Goal: Task Accomplishment & Management: Manage account settings

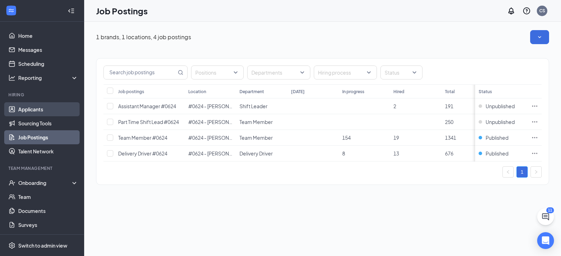
click at [57, 106] on link "Applicants" at bounding box center [48, 109] width 60 height 14
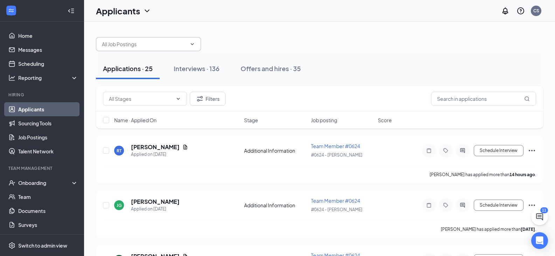
click at [129, 49] on span at bounding box center [148, 44] width 105 height 14
click at [130, 49] on span at bounding box center [148, 44] width 105 height 14
click at [192, 42] on icon "ChevronDown" at bounding box center [193, 44] width 6 height 6
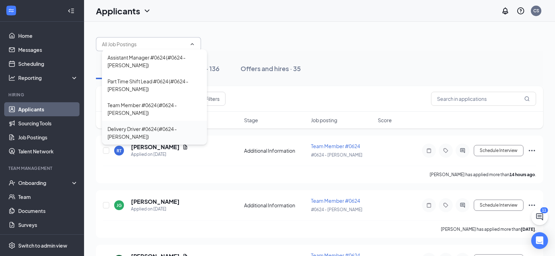
click at [177, 125] on div "Delivery Driver #0624 (#0624 - [PERSON_NAME])" at bounding box center [155, 132] width 94 height 15
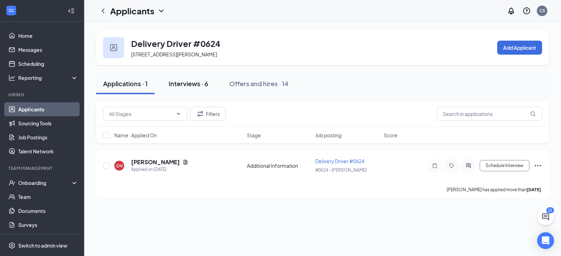
click at [185, 84] on div "Interviews · 6" at bounding box center [189, 83] width 40 height 9
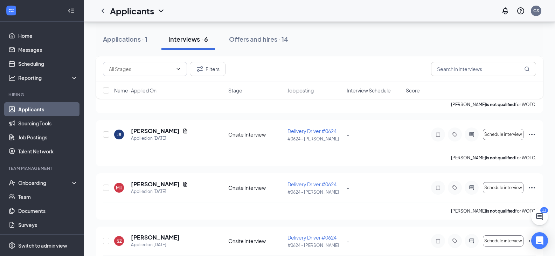
scroll to position [122, 0]
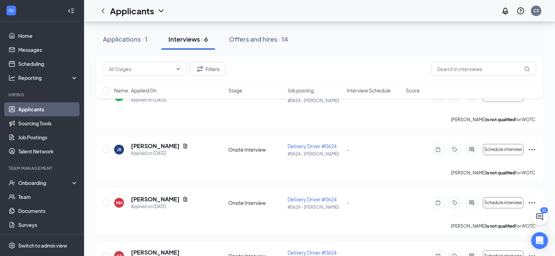
click at [263, 31] on button "Offers and hires · 14" at bounding box center [258, 39] width 73 height 21
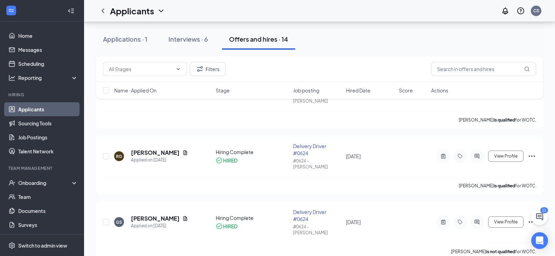
scroll to position [12, 0]
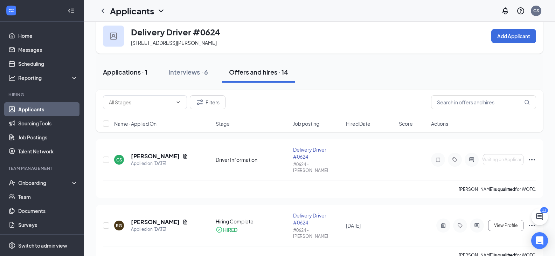
click at [136, 73] on div "Applications · 1" at bounding box center [125, 72] width 44 height 9
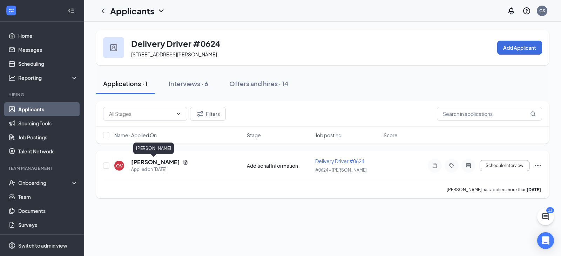
click at [151, 162] on h5 "[PERSON_NAME]" at bounding box center [155, 162] width 49 height 8
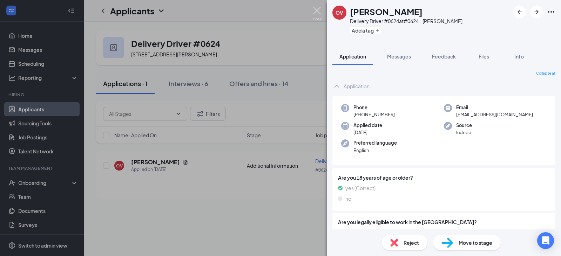
click at [317, 9] on img at bounding box center [316, 14] width 9 height 14
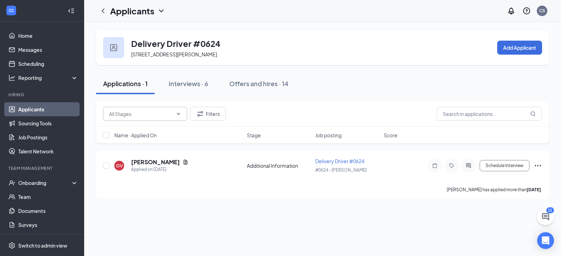
click at [178, 112] on icon "ChevronDown" at bounding box center [179, 114] width 6 height 6
click at [261, 107] on div "Additional Information (1) Filters" at bounding box center [322, 114] width 439 height 14
click at [101, 9] on icon "ChevronLeft" at bounding box center [103, 11] width 8 height 8
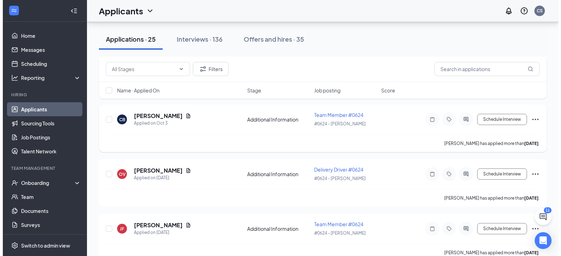
scroll to position [374, 0]
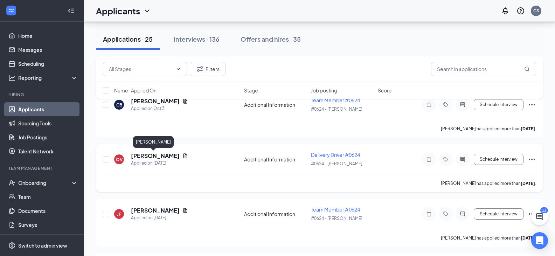
click at [145, 158] on h5 "[PERSON_NAME]" at bounding box center [155, 156] width 49 height 8
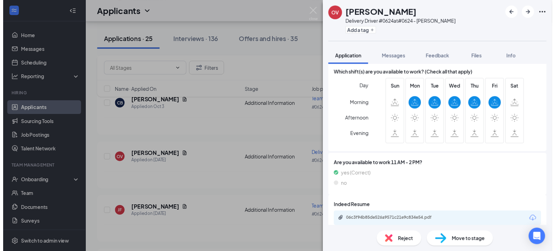
scroll to position [268, 0]
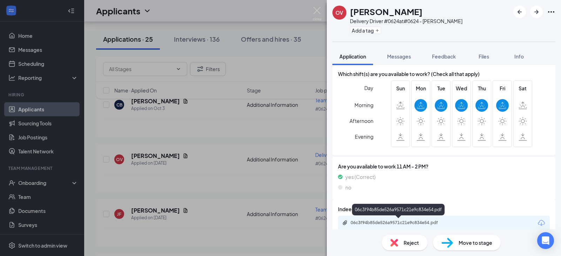
click at [419, 222] on div "06c3f94b85de526a9571c21e9c834e54.pdf" at bounding box center [399, 223] width 98 height 6
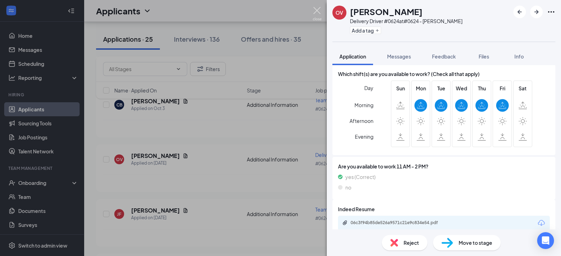
click at [321, 12] on img at bounding box center [316, 14] width 9 height 14
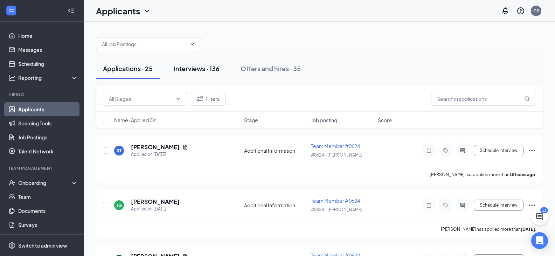
click at [204, 69] on div "Interviews · 136" at bounding box center [197, 68] width 46 height 9
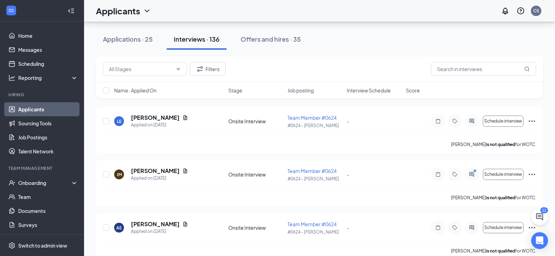
scroll to position [82, 0]
click at [274, 40] on div "Offers and hires · 35" at bounding box center [271, 39] width 60 height 9
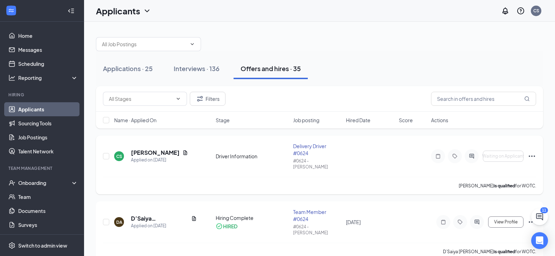
click at [531, 153] on icon "Ellipses" at bounding box center [532, 156] width 8 height 8
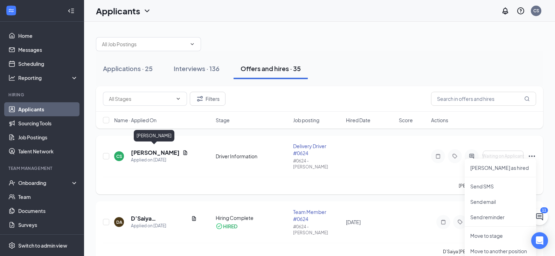
click at [140, 150] on h5 "[PERSON_NAME]" at bounding box center [155, 153] width 49 height 8
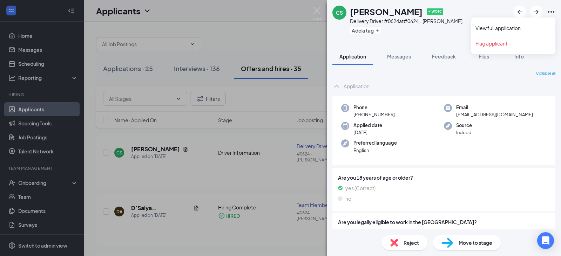
click at [550, 13] on icon "Ellipses" at bounding box center [550, 12] width 8 height 8
click at [551, 12] on icon "Ellipses" at bounding box center [551, 11] width 6 height 1
click at [501, 75] on div "Collapse all" at bounding box center [443, 74] width 223 height 6
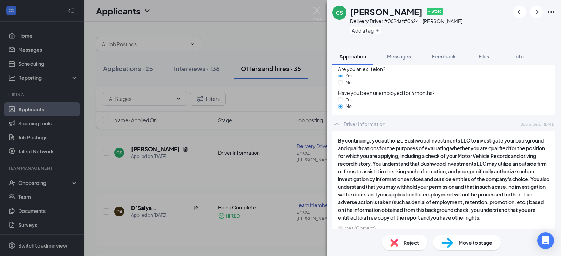
scroll to position [569, 0]
click at [550, 13] on icon "Ellipses" at bounding box center [550, 12] width 8 height 8
click at [519, 10] on icon "ArrowLeftNew" at bounding box center [519, 12] width 8 height 8
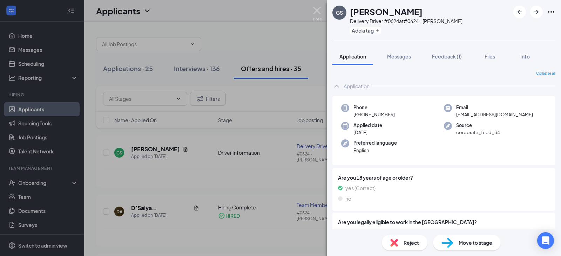
click at [316, 9] on img at bounding box center [316, 14] width 9 height 14
